Goal: Find specific page/section: Find specific page/section

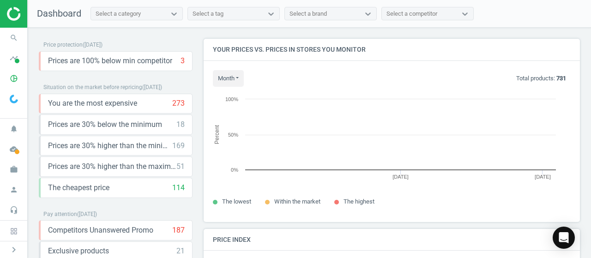
scroll to position [226, 383]
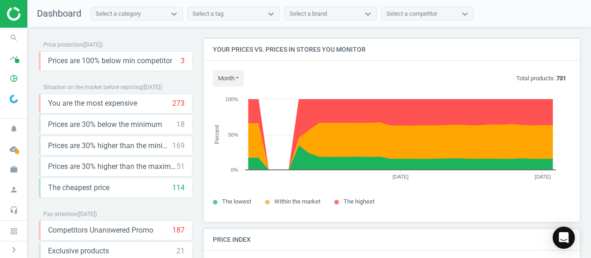
click at [116, 16] on div "Select a category" at bounding box center [118, 14] width 45 height 8
click at [11, 79] on icon "pie_chart_outlined" at bounding box center [14, 79] width 18 height 18
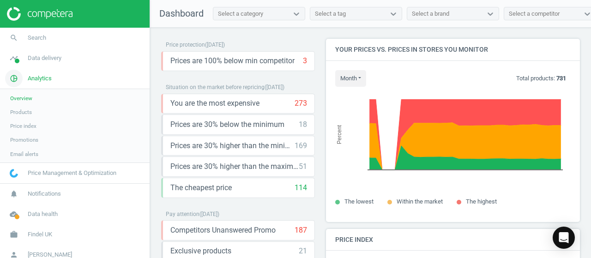
scroll to position [5, 5]
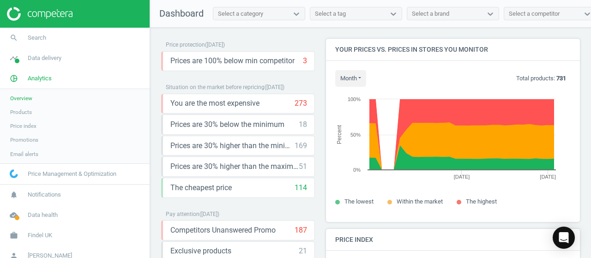
click at [23, 113] on span "Products" at bounding box center [21, 111] width 22 height 7
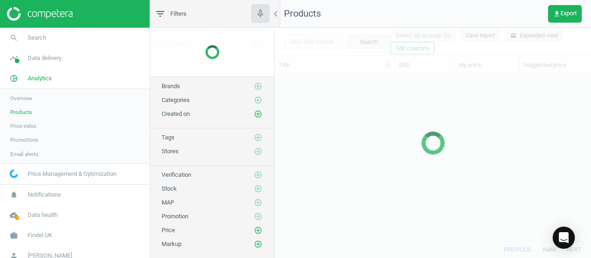
scroll to position [152, 309]
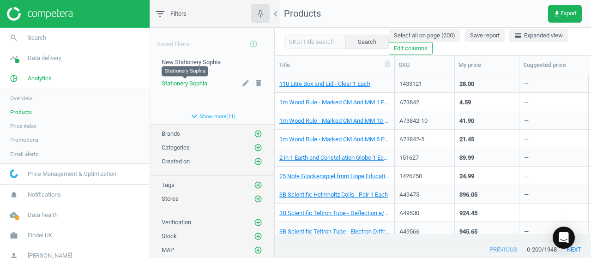
click at [192, 86] on span "Stationery Sophia" at bounding box center [185, 83] width 46 height 7
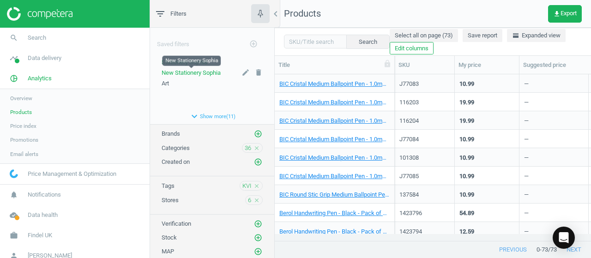
click at [188, 75] on span "New Stationery Sophia" at bounding box center [191, 72] width 59 height 7
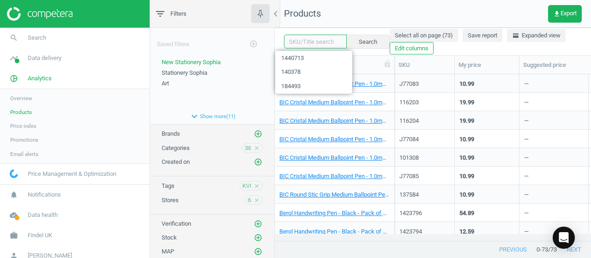
click at [300, 45] on input "text" at bounding box center [315, 42] width 63 height 14
click at [298, 46] on input "text" at bounding box center [315, 42] width 63 height 14
paste input "1444081"
type input "1444081"
click at [371, 43] on button "Search" at bounding box center [367, 42] width 43 height 14
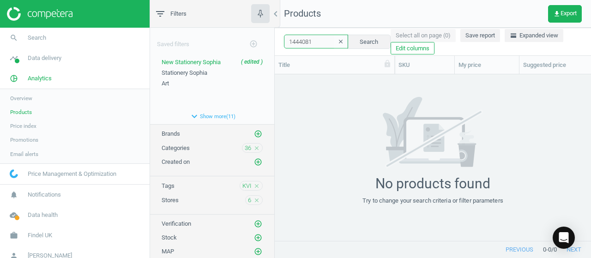
click at [319, 40] on input "1444081" at bounding box center [316, 42] width 64 height 14
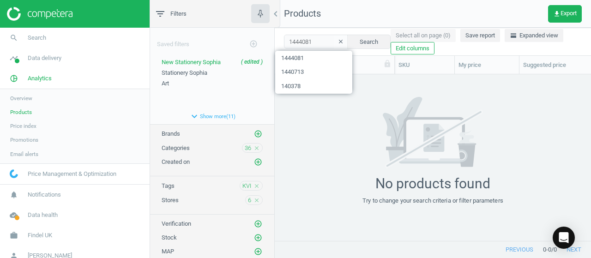
click at [253, 183] on icon "close" at bounding box center [256, 186] width 6 height 6
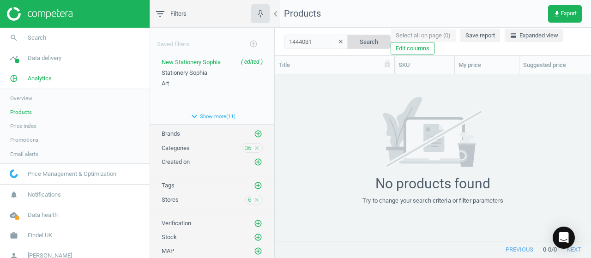
click at [358, 42] on button "Search" at bounding box center [368, 42] width 43 height 14
click at [324, 44] on input "1444081" at bounding box center [316, 42] width 64 height 14
click at [370, 43] on button "Search" at bounding box center [368, 42] width 43 height 14
click at [42, 45] on link "search Search" at bounding box center [75, 38] width 150 height 20
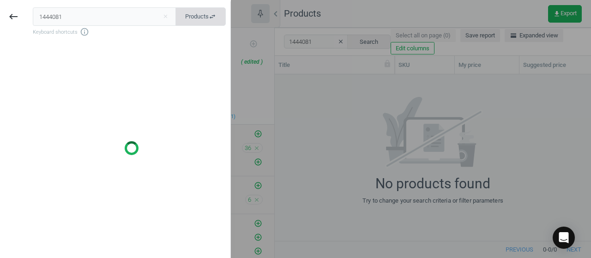
type input "1444081"
click at [198, 16] on span "Products swap_horiz" at bounding box center [200, 16] width 31 height 8
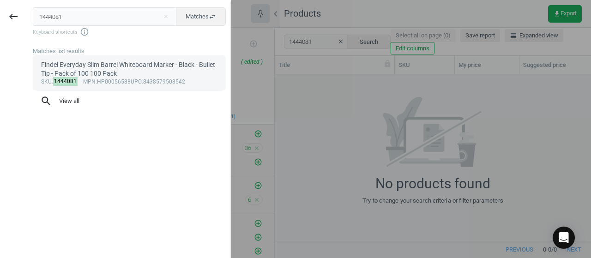
click at [44, 75] on div "Findel Everyday Slim Barrel Whiteboard Marker - Black - Bullet Tip - Pack of 10…" at bounding box center [129, 69] width 177 height 18
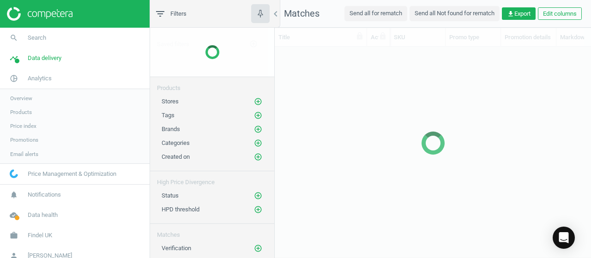
scroll to position [180, 309]
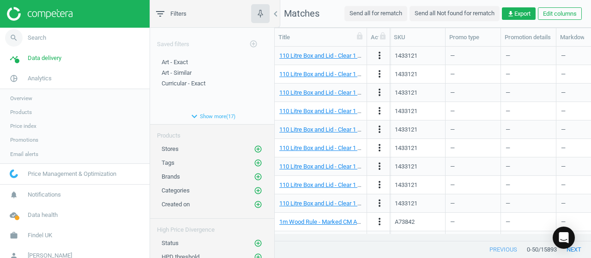
click at [29, 40] on span "Search" at bounding box center [37, 38] width 18 height 8
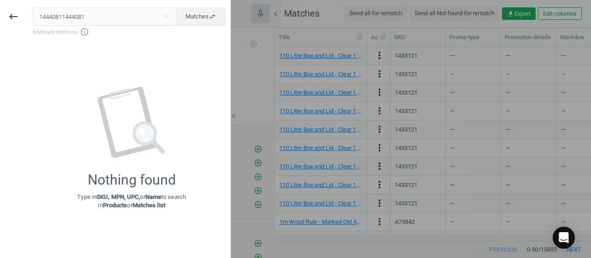
drag, startPoint x: 89, startPoint y: 18, endPoint x: -69, endPoint y: 14, distance: 158.3
click at [0, 14] on html "Group 2 Created with Sketch. ic/cloud_download/grey600 Created with Sketch. gra…" at bounding box center [295, 129] width 591 height 258
type input "1444081"
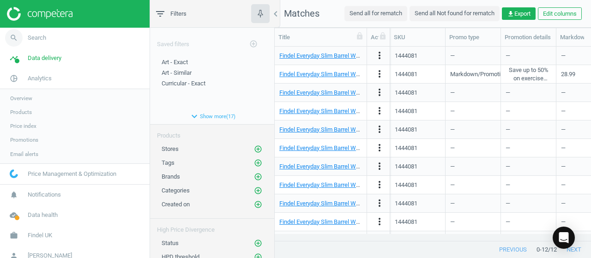
click at [36, 40] on span "Search" at bounding box center [37, 38] width 18 height 8
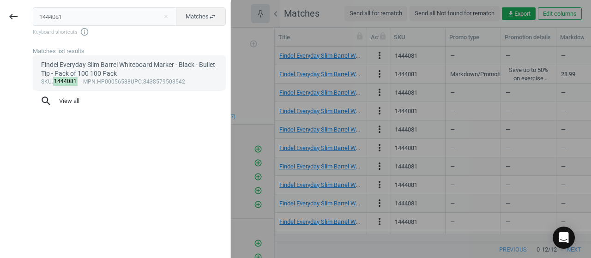
click at [99, 72] on div "Findel Everyday Slim Barrel Whiteboard Marker - Black - Bullet Tip - Pack of 10…" at bounding box center [129, 69] width 177 height 18
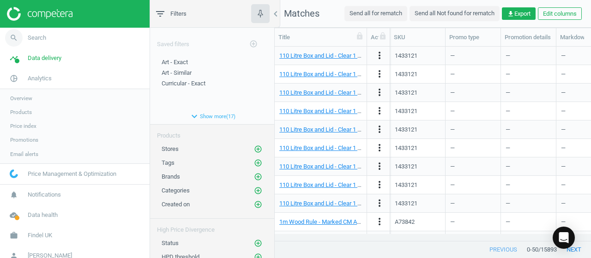
click at [66, 40] on link "search Search" at bounding box center [75, 38] width 150 height 20
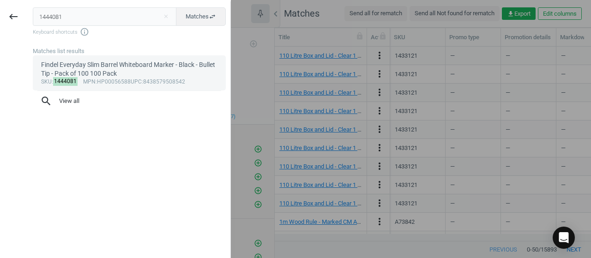
click at [75, 69] on div "Findel Everyday Slim Barrel Whiteboard Marker - Black - Bullet Tip - Pack of 10…" at bounding box center [129, 69] width 177 height 18
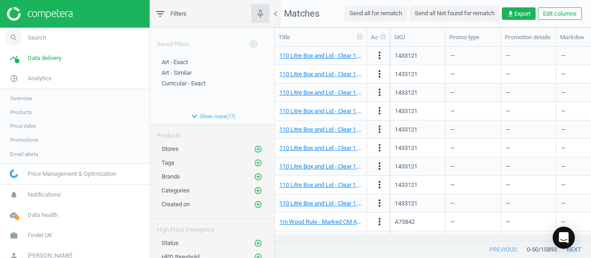
click at [50, 44] on link "search Search" at bounding box center [75, 38] width 150 height 20
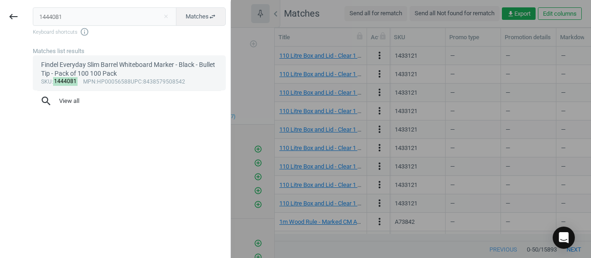
click at [53, 70] on div "Findel Everyday Slim Barrel Whiteboard Marker - Black - Bullet Tip - Pack of 10…" at bounding box center [129, 69] width 177 height 18
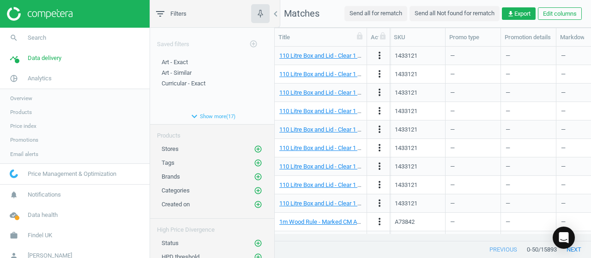
click at [53, 70] on body "Group 2 Created with Sketch. ic/cloud_download/grey600 Created with Sketch. gra…" at bounding box center [295, 129] width 591 height 258
click at [35, 40] on span "Search" at bounding box center [37, 38] width 18 height 8
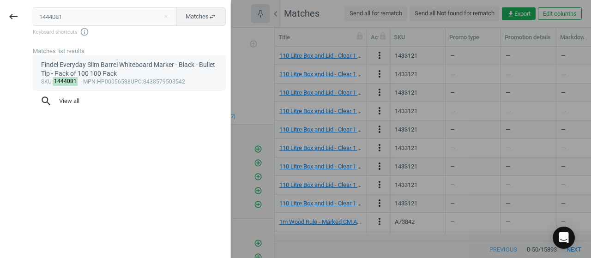
click at [64, 84] on mark "1444081" at bounding box center [65, 81] width 25 height 9
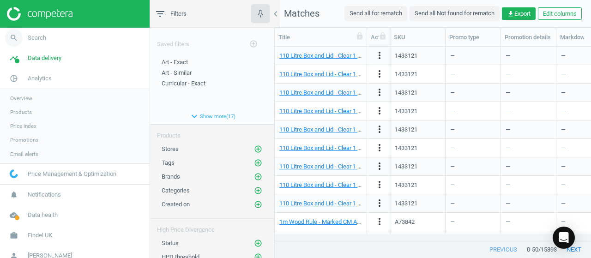
click at [37, 33] on link "search Search" at bounding box center [75, 38] width 150 height 20
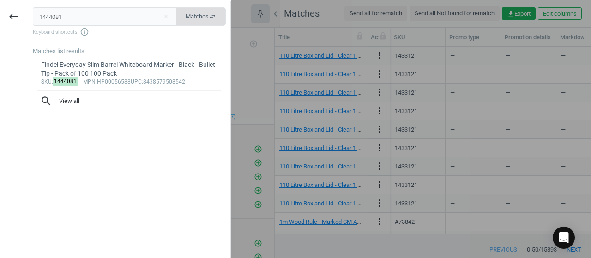
click at [204, 21] on button "Matches swap_horiz" at bounding box center [201, 16] width 50 height 18
click at [204, 21] on button "Products swap_horiz" at bounding box center [200, 16] width 50 height 18
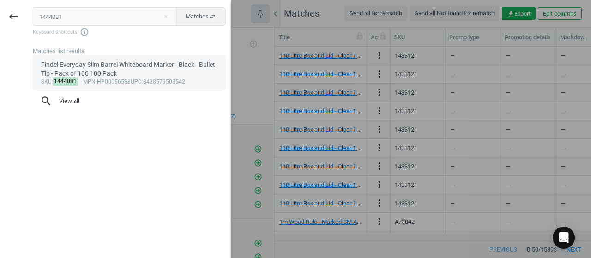
click at [64, 81] on mark "1444081" at bounding box center [65, 81] width 25 height 9
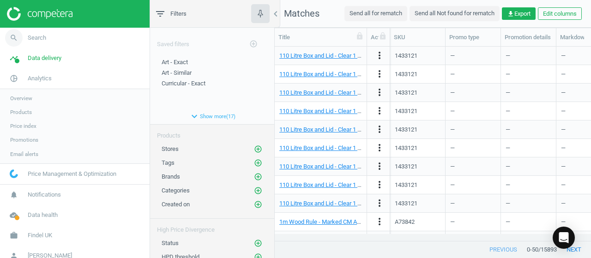
click at [39, 38] on span "Search" at bounding box center [37, 38] width 18 height 8
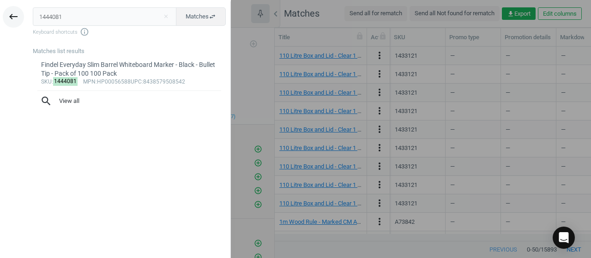
click at [16, 20] on icon "keyboard_backspace" at bounding box center [13, 16] width 11 height 11
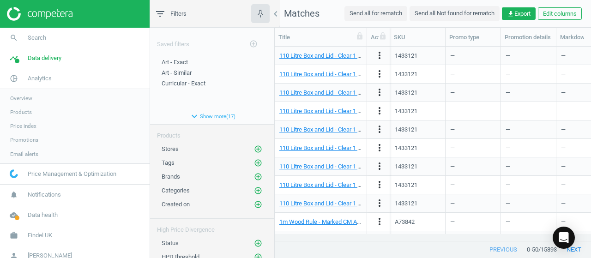
click at [8, 111] on link "Products" at bounding box center [75, 112] width 150 height 14
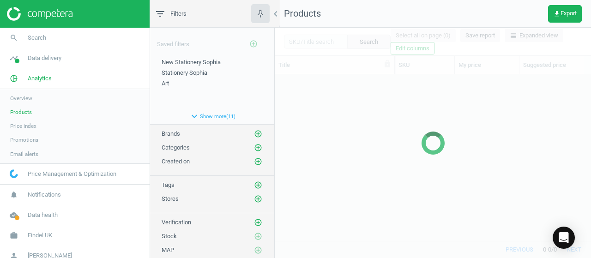
scroll to position [152, 309]
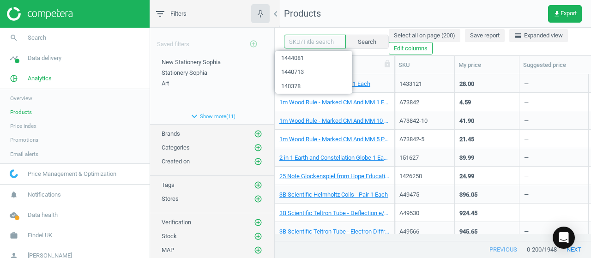
click at [316, 43] on input "text" at bounding box center [315, 42] width 62 height 14
paste input "184483"
type input "184483"
click at [365, 38] on button "Search" at bounding box center [366, 42] width 43 height 14
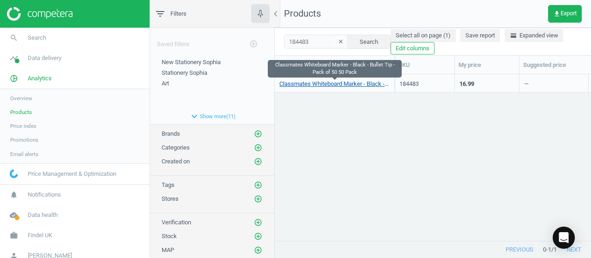
click at [354, 86] on link "Classmates Whiteboard Marker - Black - Bullet Tip - Pack of 50 50 Pack" at bounding box center [334, 84] width 110 height 8
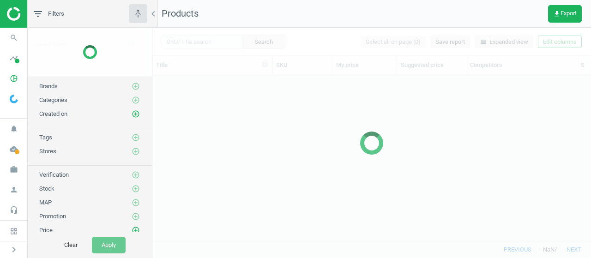
scroll to position [152, 431]
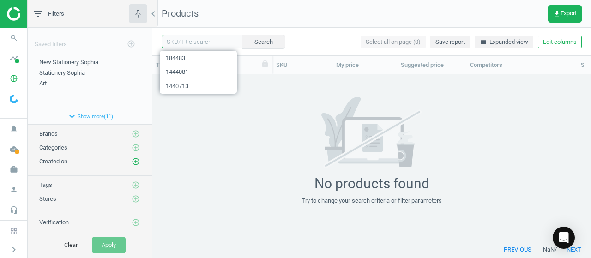
click at [187, 41] on input "text" at bounding box center [202, 42] width 81 height 14
paste input "184493"
type input "184493"
click at [252, 41] on button "Search" at bounding box center [262, 42] width 43 height 14
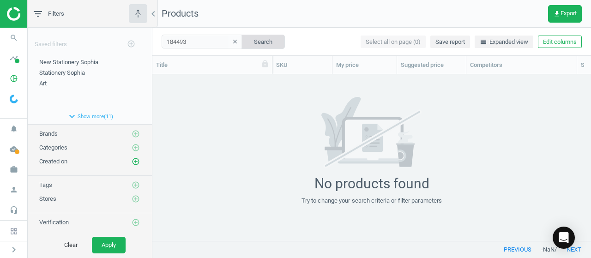
click at [252, 41] on button "Search" at bounding box center [262, 42] width 43 height 14
click at [216, 42] on input "184493" at bounding box center [202, 42] width 81 height 14
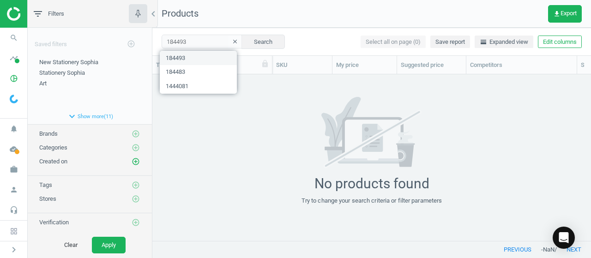
click at [190, 55] on span "184493" at bounding box center [198, 58] width 77 height 14
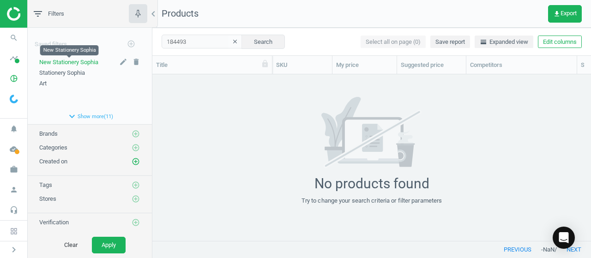
click at [78, 64] on span "New Stationery Sophia" at bounding box center [68, 62] width 59 height 7
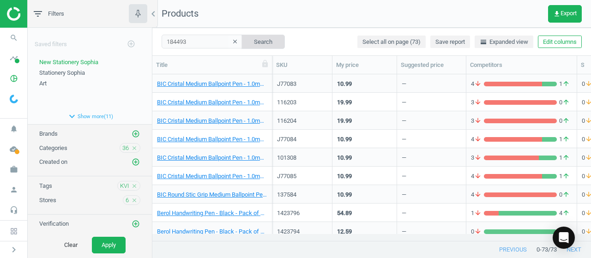
click at [254, 42] on button "Search" at bounding box center [262, 42] width 43 height 14
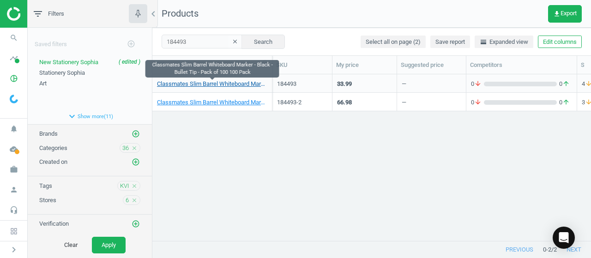
click at [245, 84] on link "Classmates Slim Barrel Whiteboard Marker - Black - Bullet Tip - Pack of 100 100…" at bounding box center [212, 84] width 110 height 8
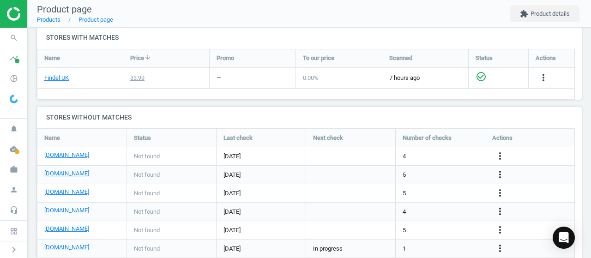
scroll to position [302, 0]
